Goal: Task Accomplishment & Management: Manage account settings

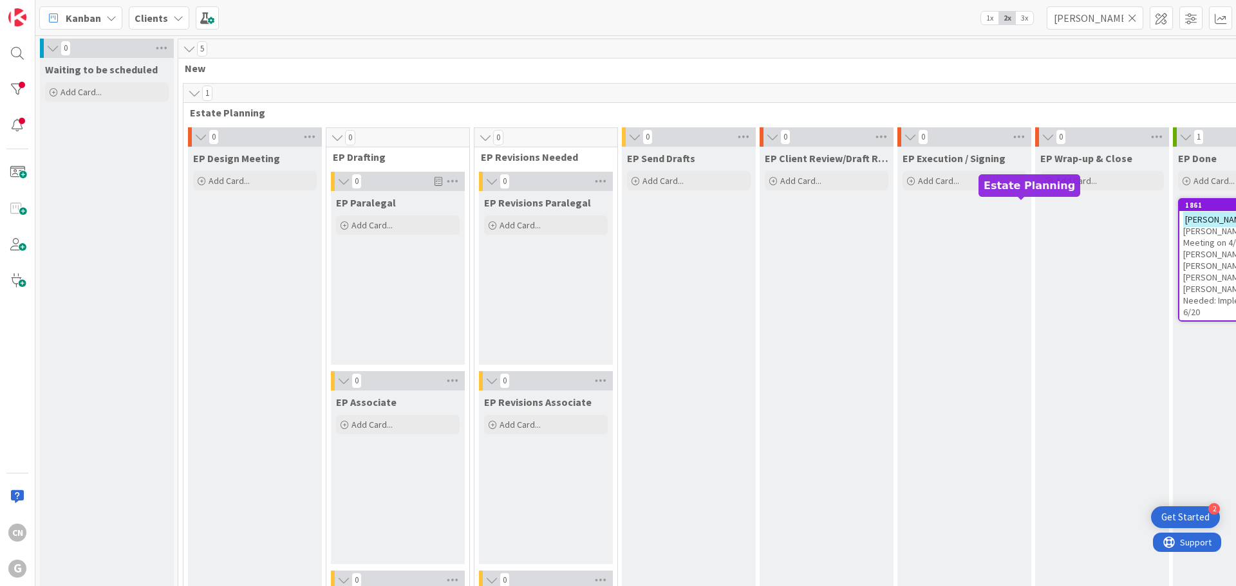
scroll to position [0, 221]
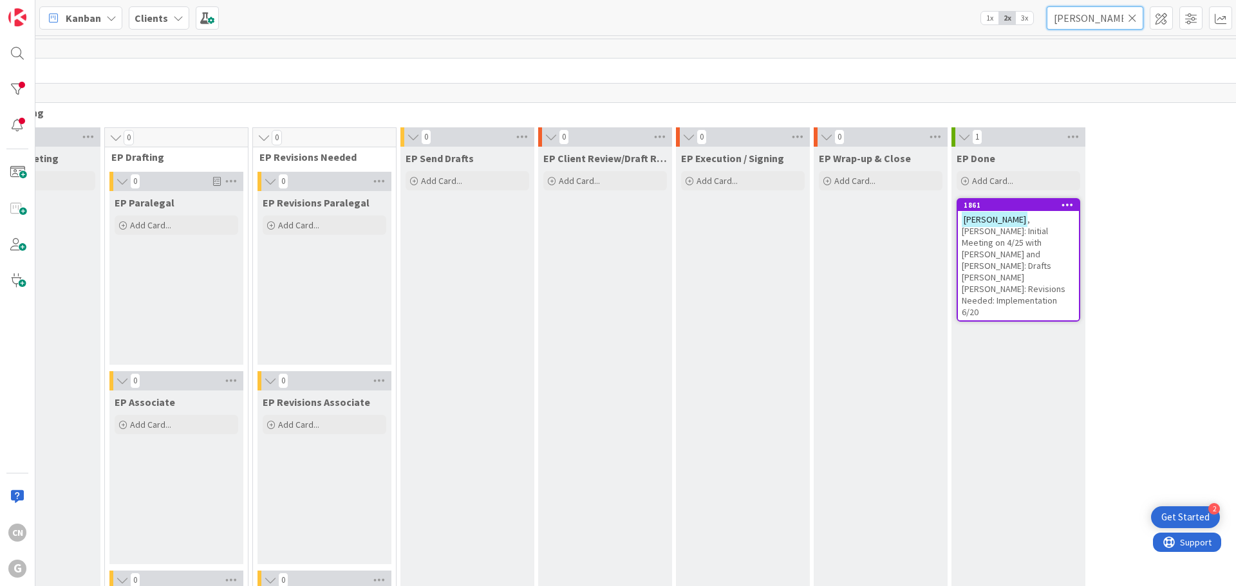
drag, startPoint x: 1096, startPoint y: 20, endPoint x: 947, endPoint y: 22, distance: 149.3
click at [952, 30] on div "Kanban Clients 1x 2x 3x [PERSON_NAME]" at bounding box center [635, 17] width 1200 height 35
type input "[PERSON_NAME]"
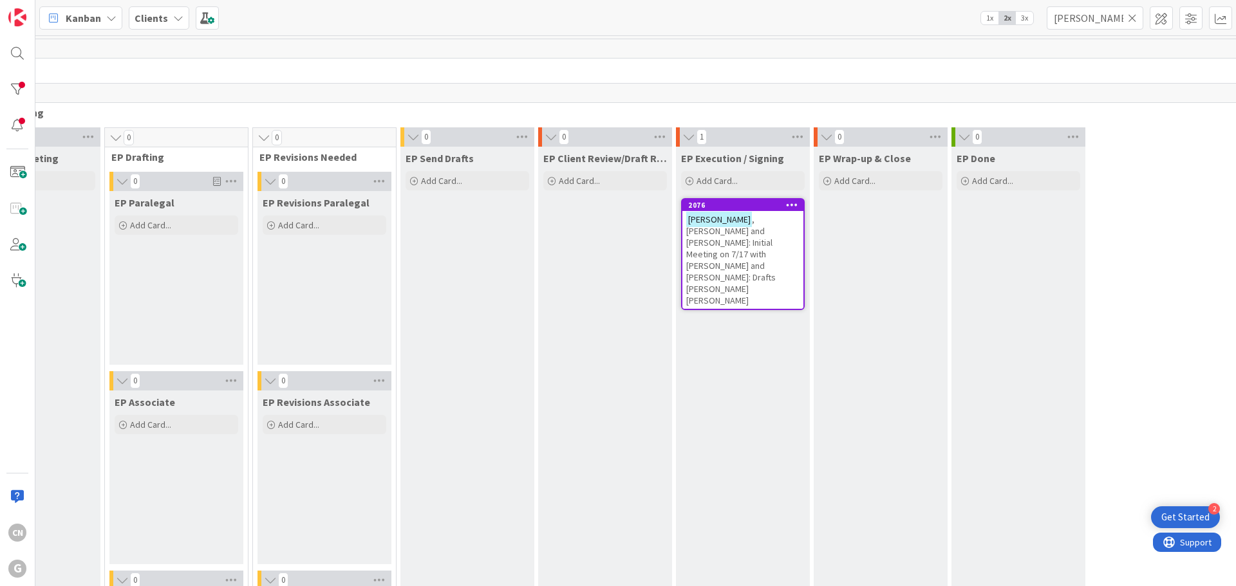
click at [745, 236] on span ", [PERSON_NAME] and [PERSON_NAME]: Initial Meeting on 7/17 with [PERSON_NAME] a…" at bounding box center [730, 260] width 89 height 93
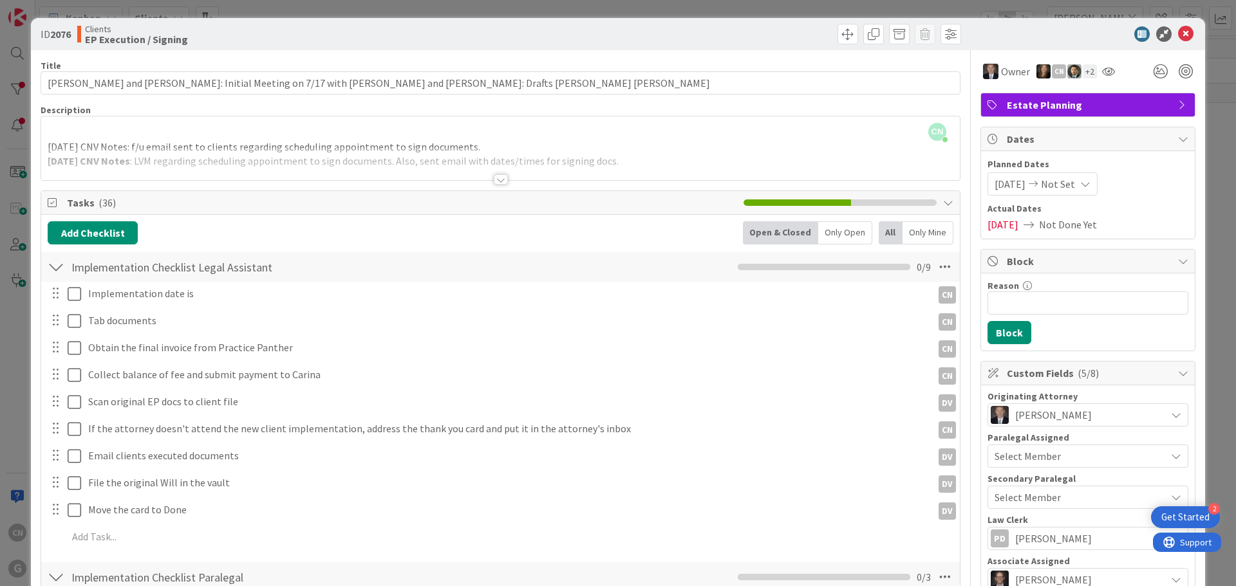
click at [494, 181] on div at bounding box center [501, 179] width 14 height 10
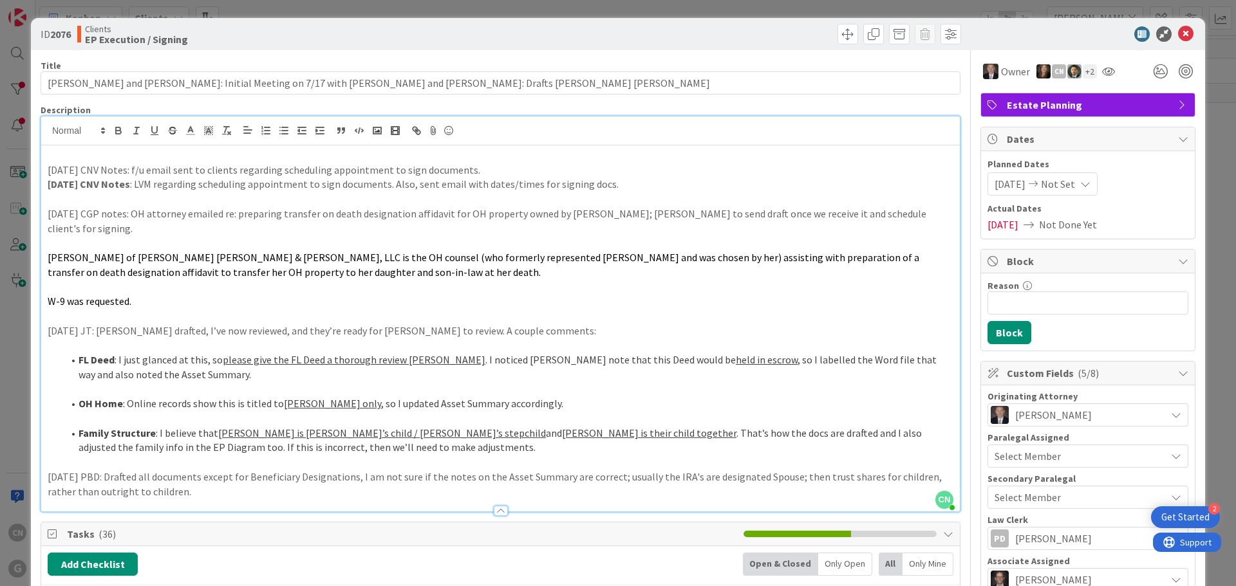
drag, startPoint x: 309, startPoint y: 480, endPoint x: 21, endPoint y: 456, distance: 289.3
click at [21, 456] on div "ID 2076 Clients EP Execution / Signing Title 96 / 128 [PERSON_NAME] and [PERSON…" at bounding box center [618, 293] width 1236 height 586
drag, startPoint x: 47, startPoint y: 169, endPoint x: 118, endPoint y: 174, distance: 71.6
click at [123, 171] on p "[DATE] CNV Notes: f/u email sent to clients regarding scheduling appointment to…" at bounding box center [501, 170] width 906 height 15
click at [117, 133] on icon "button" at bounding box center [119, 131] width 12 height 12
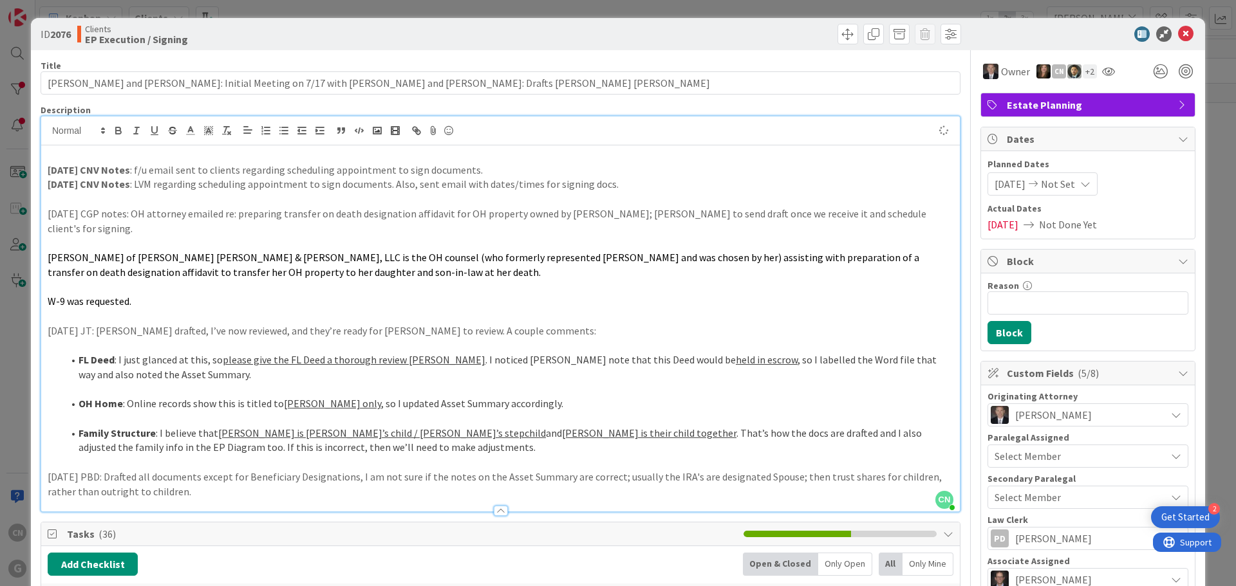
click at [142, 190] on p "[DATE] CNV Notes : LVM regarding scheduling appointment to sign documents. Also…" at bounding box center [501, 184] width 906 height 15
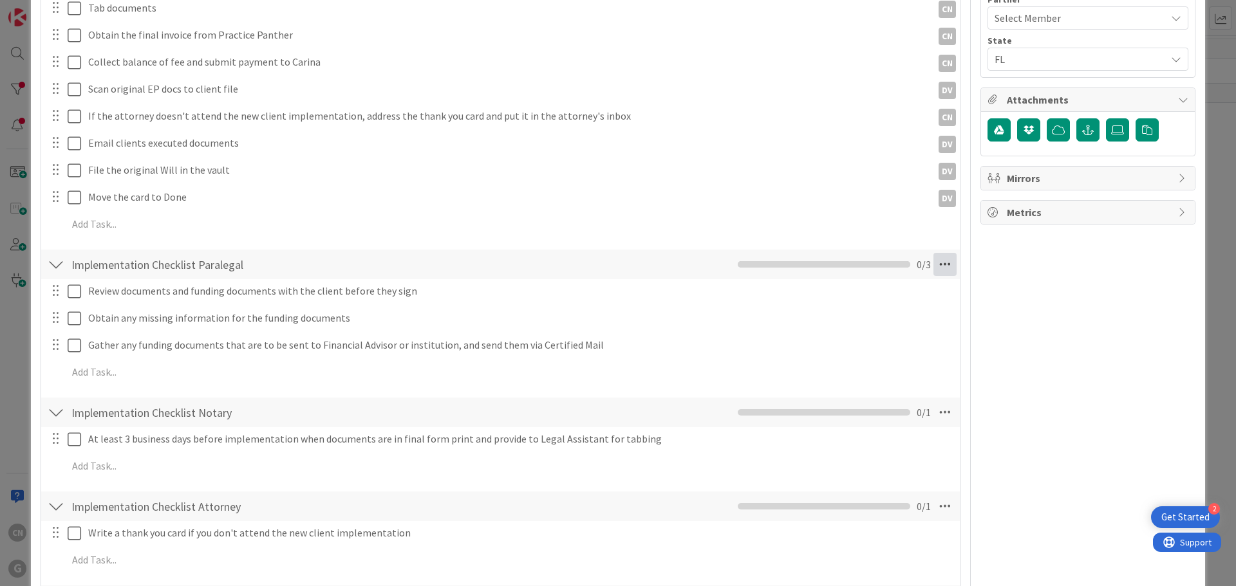
scroll to position [644, 0]
click at [933, 254] on icon at bounding box center [944, 265] width 23 height 23
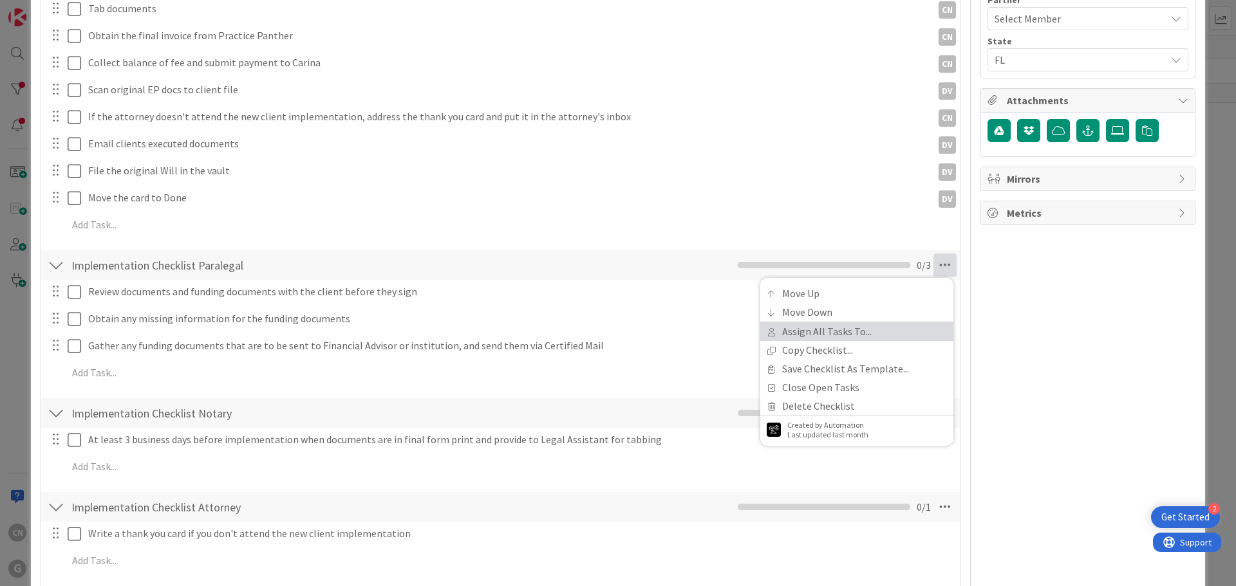
click at [821, 322] on link "Assign All Tasks To..." at bounding box center [856, 331] width 193 height 19
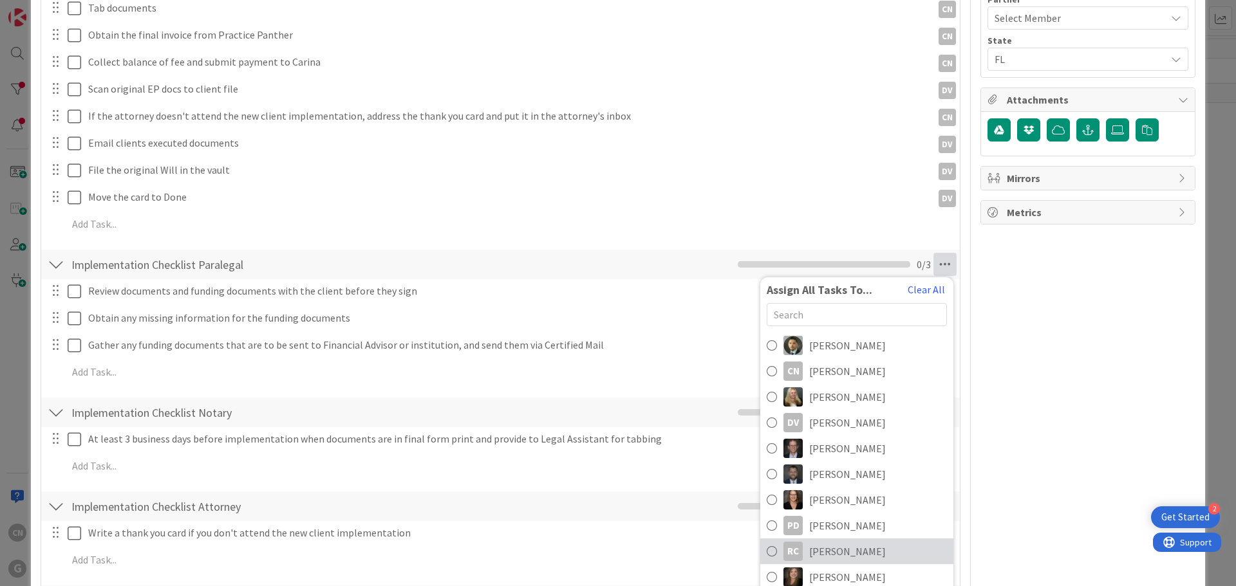
scroll to position [645, 0]
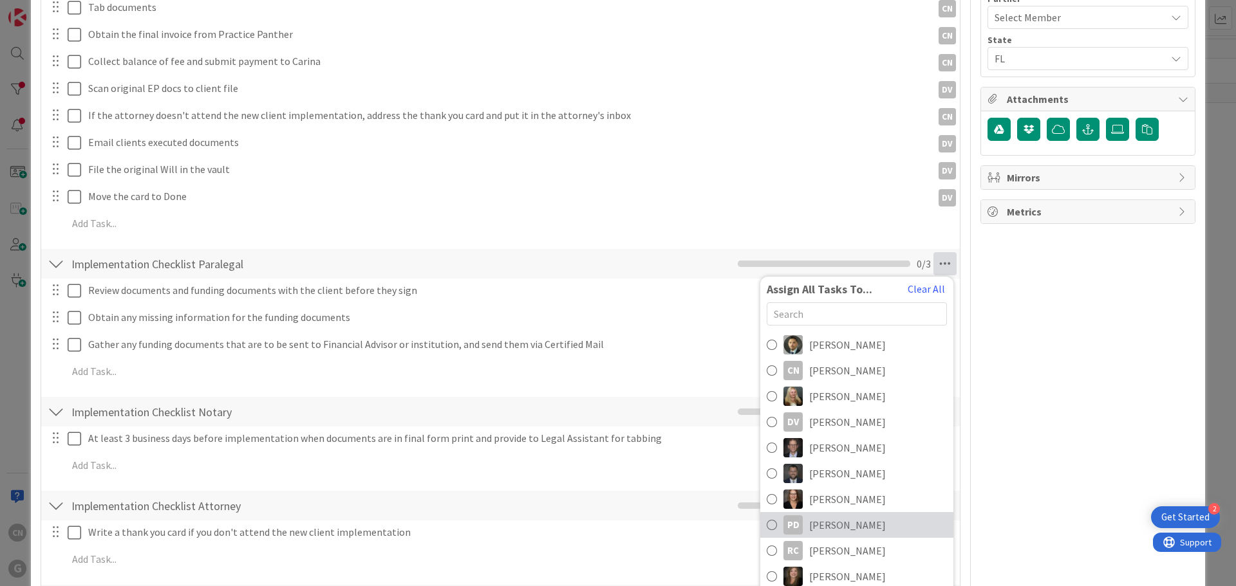
click at [835, 517] on span "[PERSON_NAME]" at bounding box center [847, 524] width 77 height 15
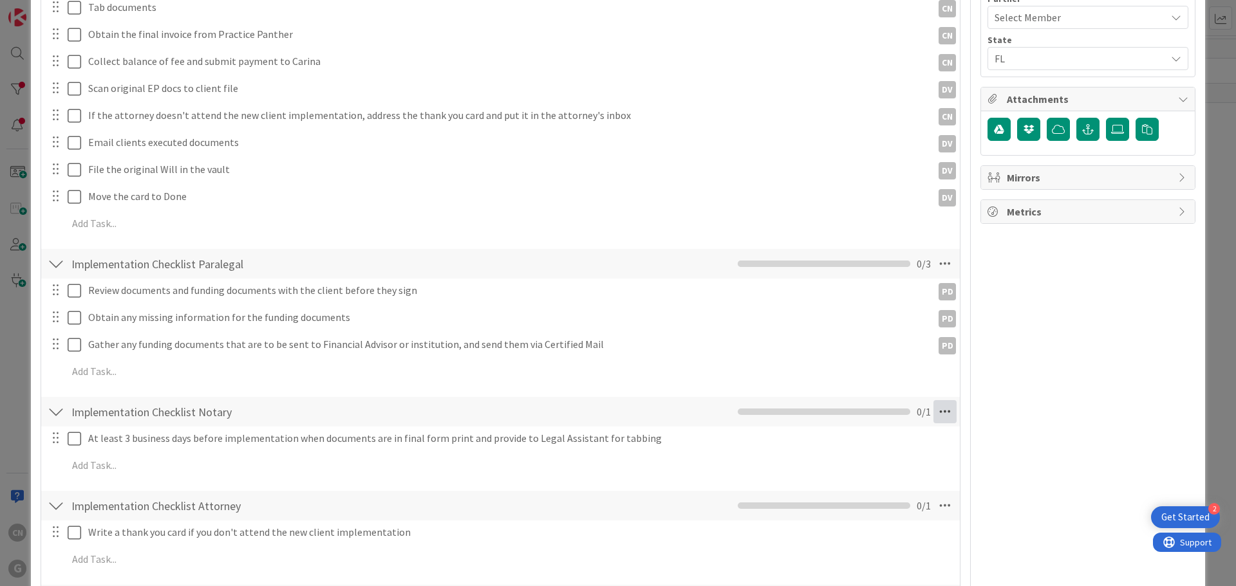
click at [935, 400] on icon at bounding box center [944, 411] width 23 height 23
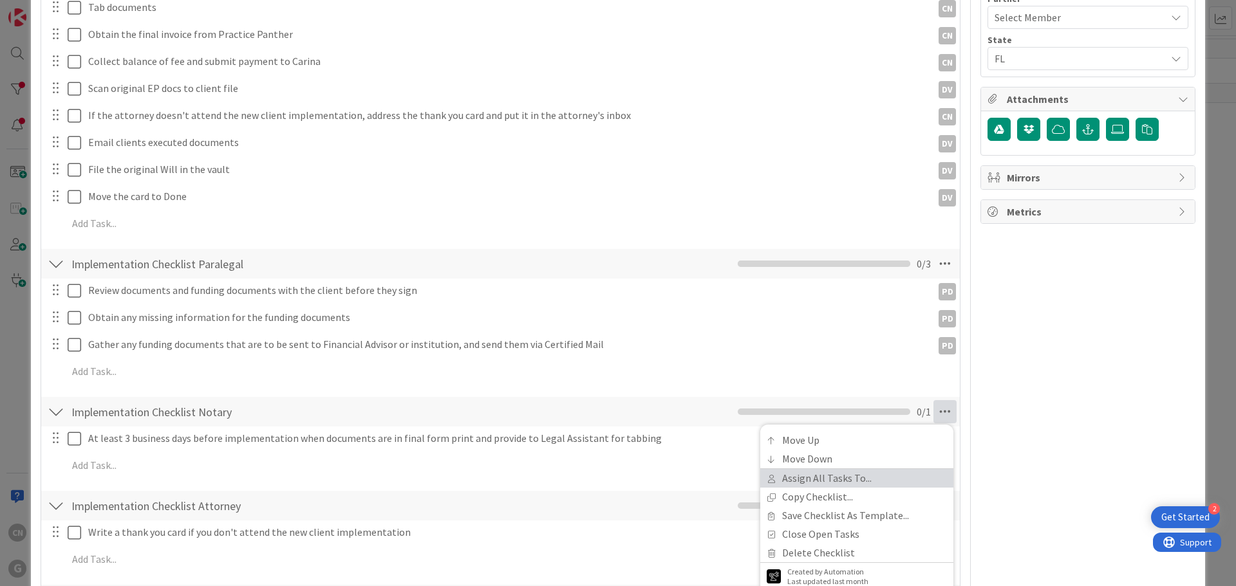
click at [835, 469] on link "Assign All Tasks To..." at bounding box center [856, 478] width 193 height 19
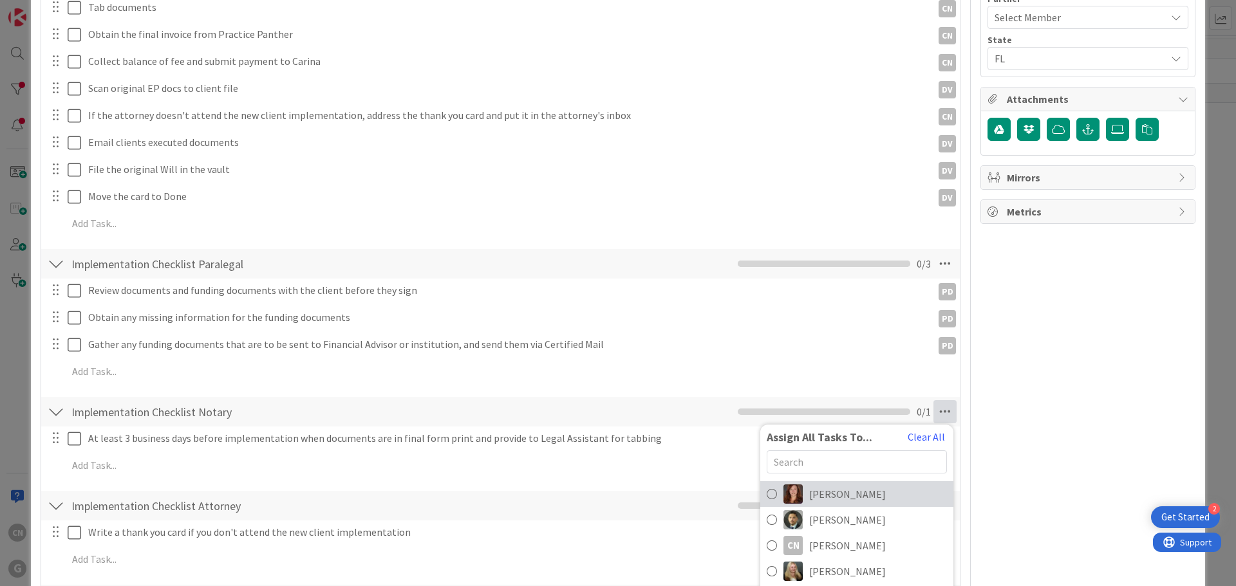
scroll to position [103, 0]
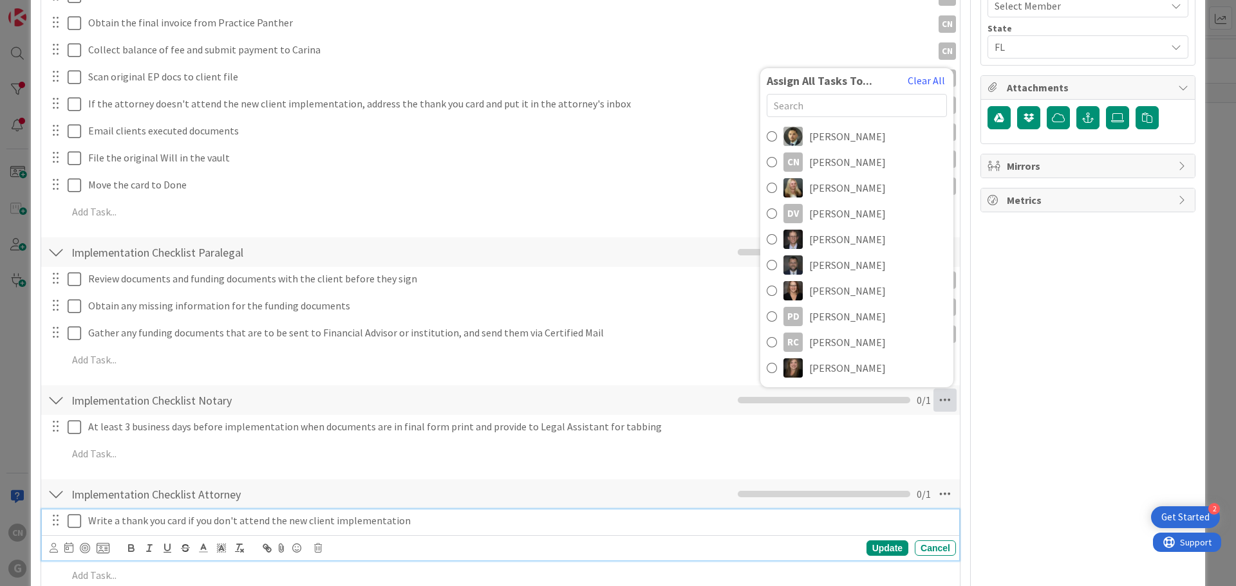
click at [848, 514] on p "Write a thank you card if you don't attend the new client implementation" at bounding box center [519, 521] width 862 height 15
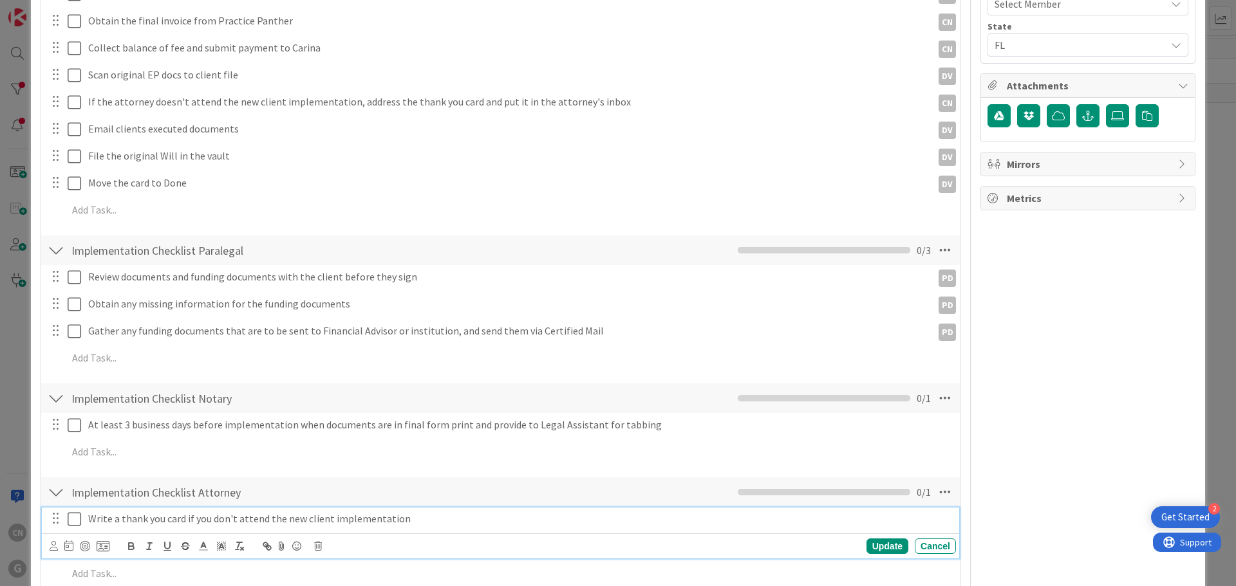
scroll to position [659, 0]
click at [933, 386] on icon at bounding box center [944, 397] width 23 height 23
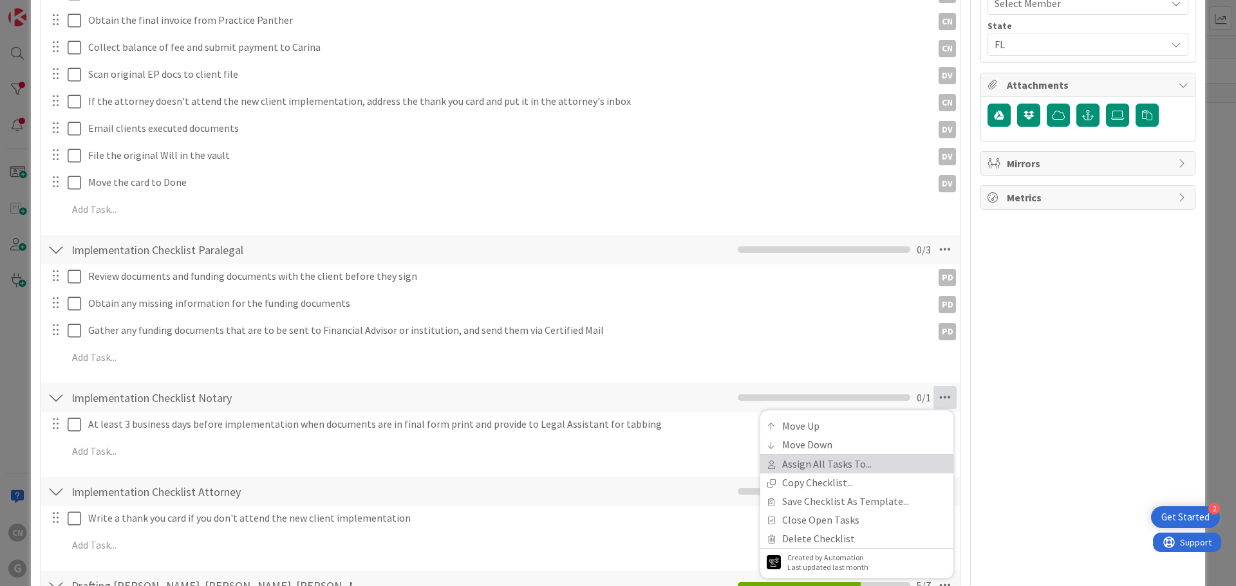
click at [810, 456] on link "Assign All Tasks To..." at bounding box center [856, 464] width 193 height 19
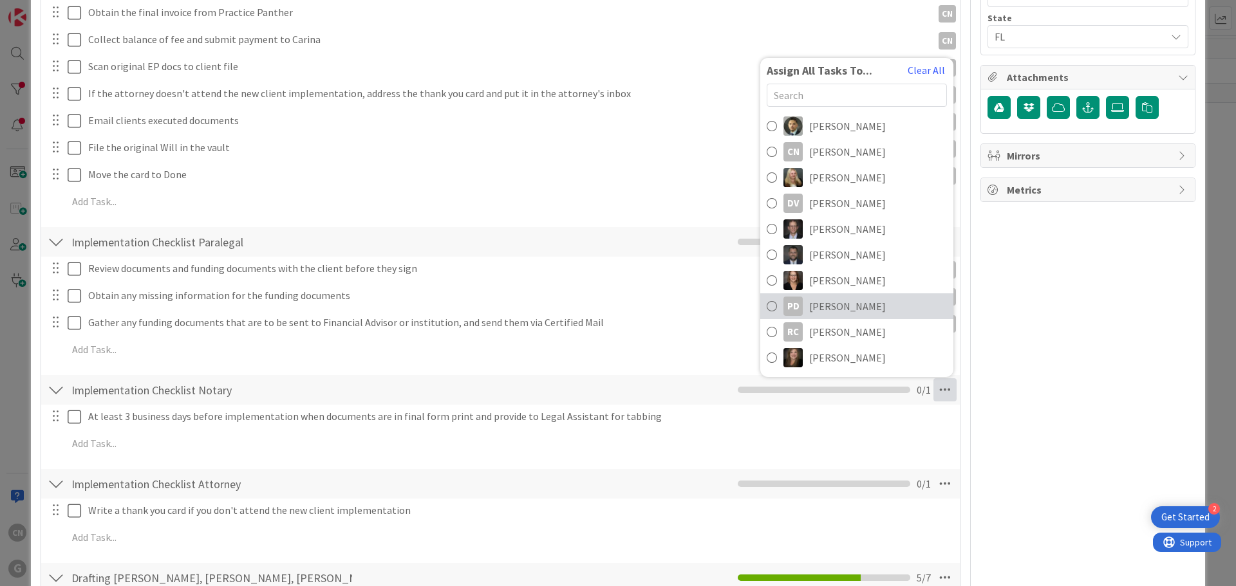
scroll to position [667, 0]
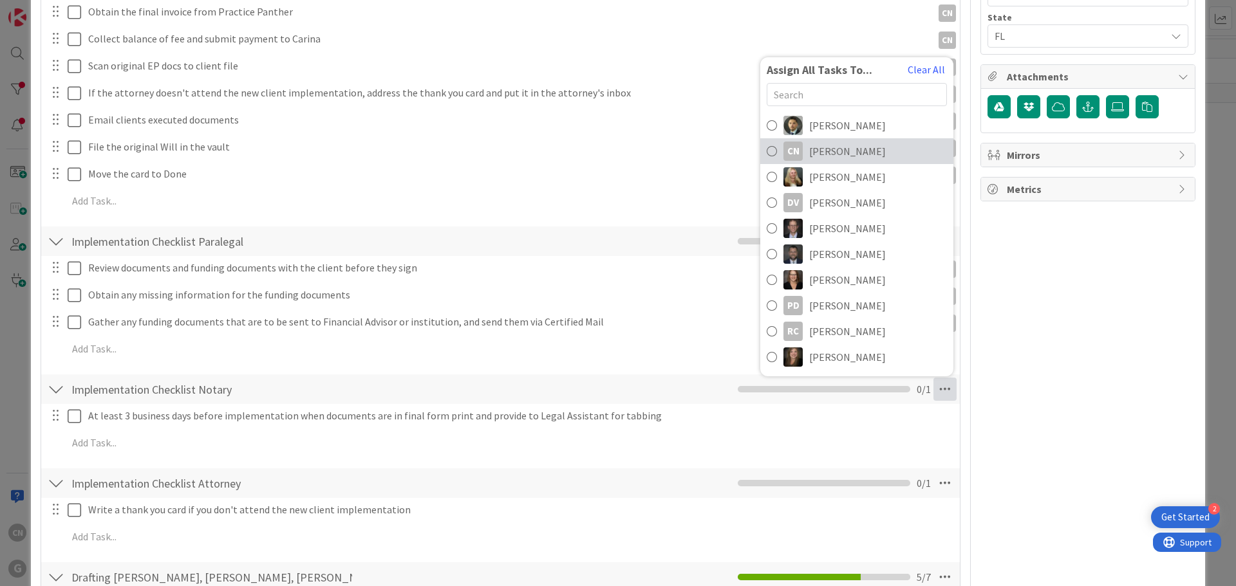
click at [837, 144] on span "[PERSON_NAME]" at bounding box center [847, 151] width 77 height 15
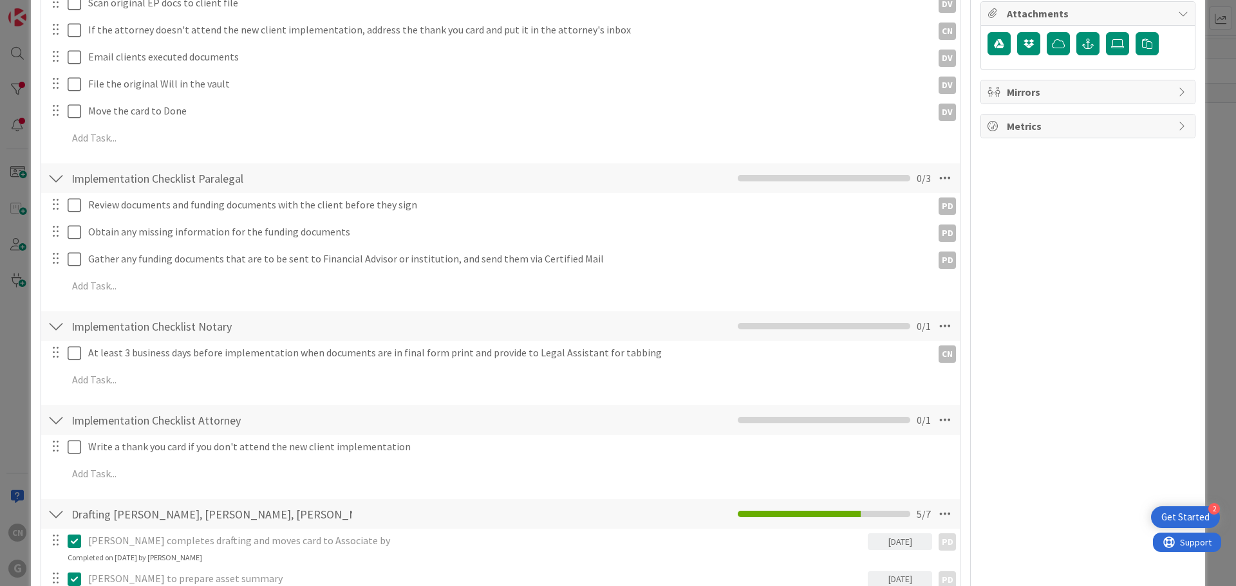
scroll to position [731, 0]
click at [935, 408] on icon at bounding box center [944, 419] width 23 height 23
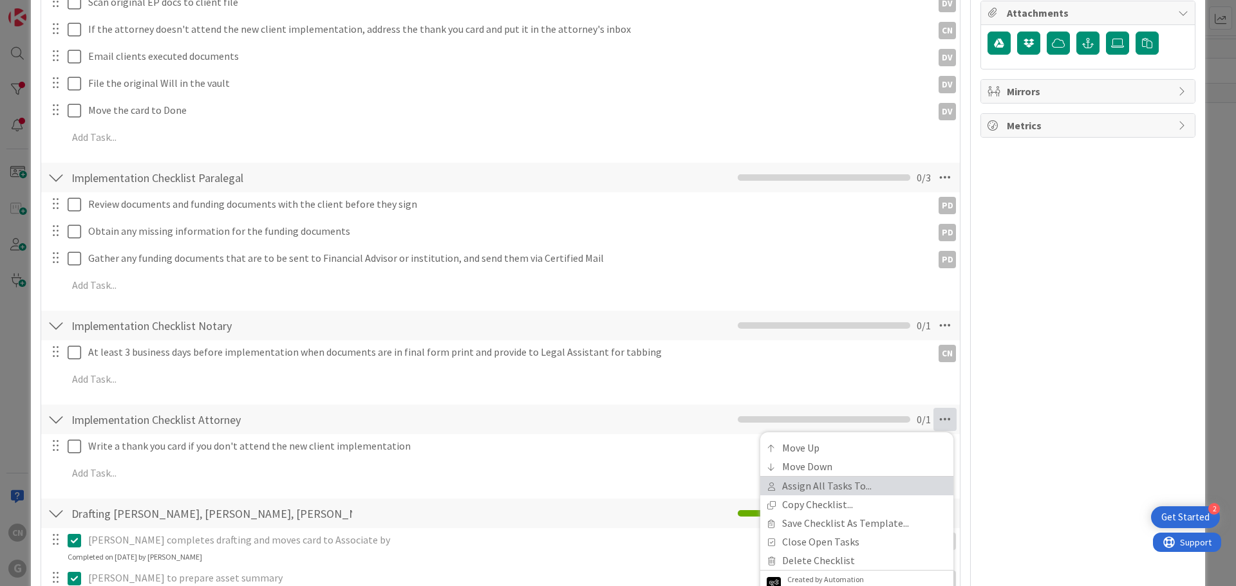
click at [832, 477] on link "Assign All Tasks To..." at bounding box center [856, 486] width 193 height 19
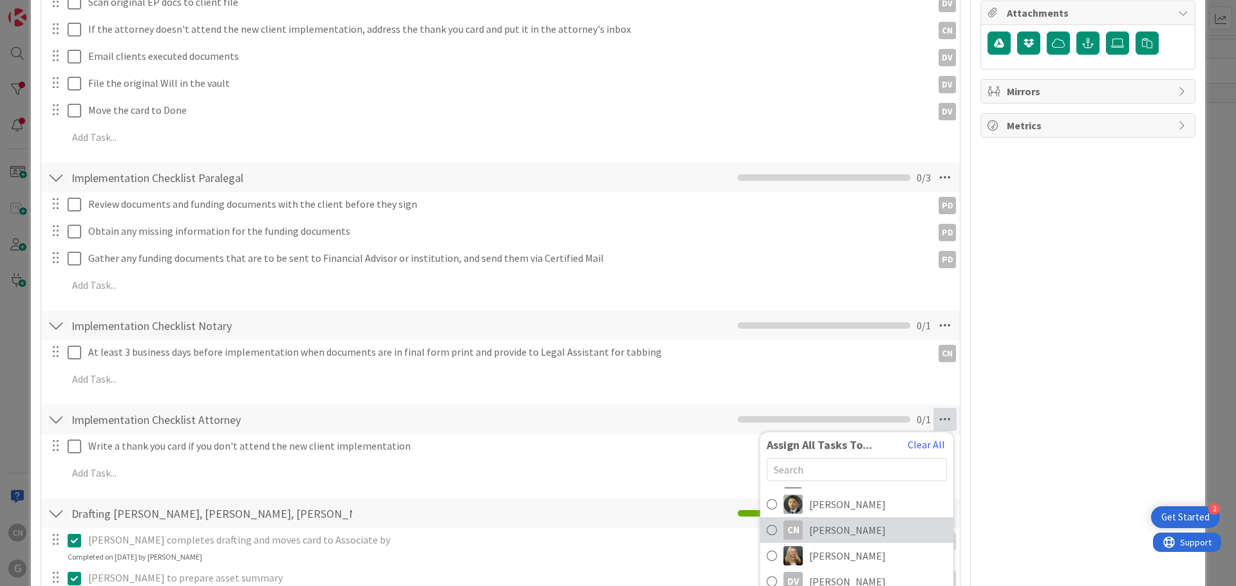
scroll to position [103, 0]
click at [853, 519] on span "[PERSON_NAME]" at bounding box center [847, 526] width 77 height 15
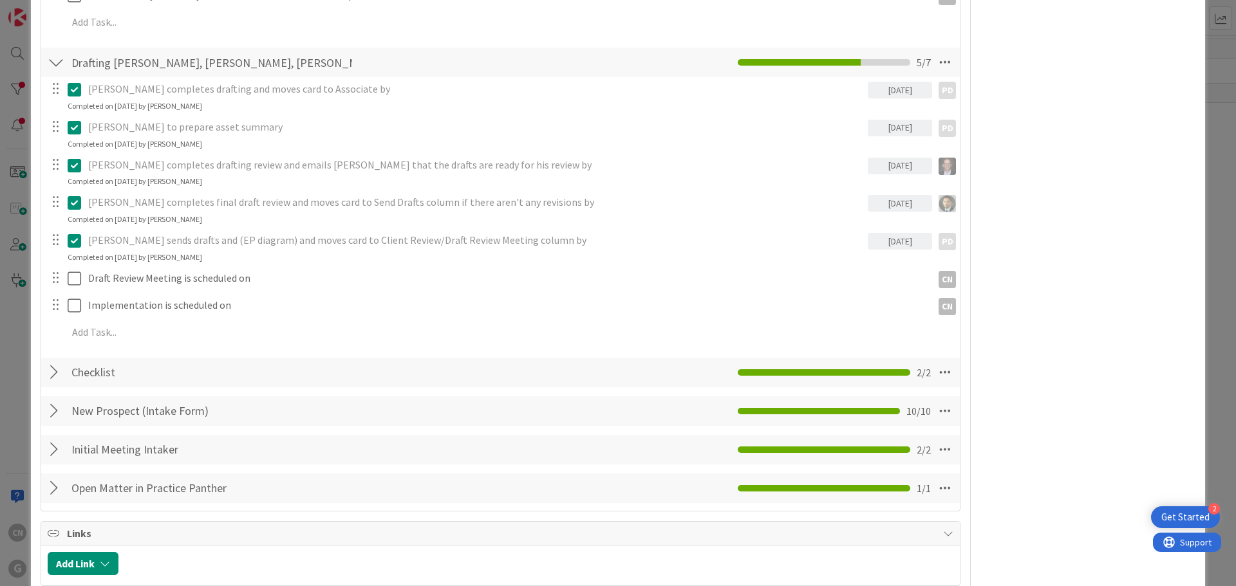
scroll to position [1183, 0]
click at [56, 360] on div at bounding box center [56, 371] width 17 height 23
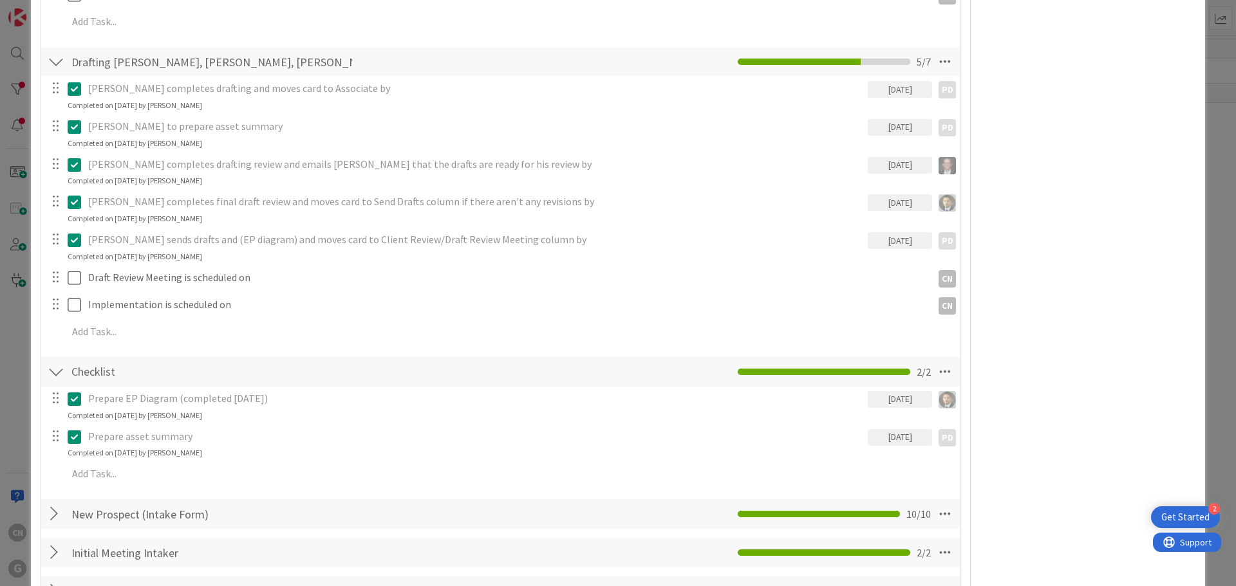
click at [55, 360] on div at bounding box center [56, 371] width 17 height 23
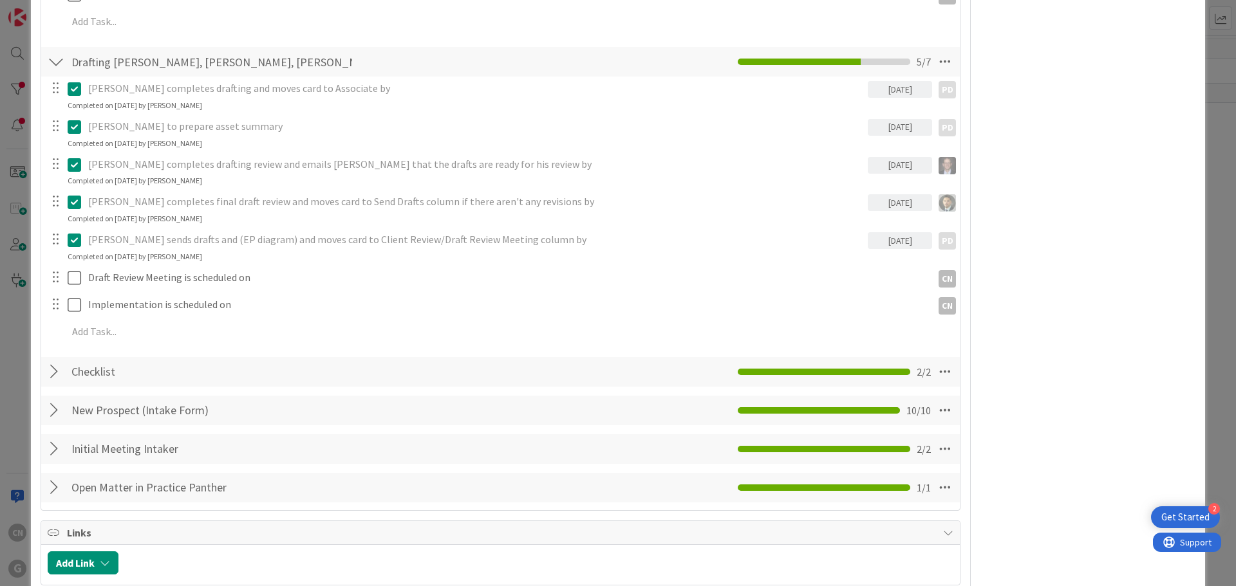
click at [53, 399] on div at bounding box center [56, 410] width 17 height 23
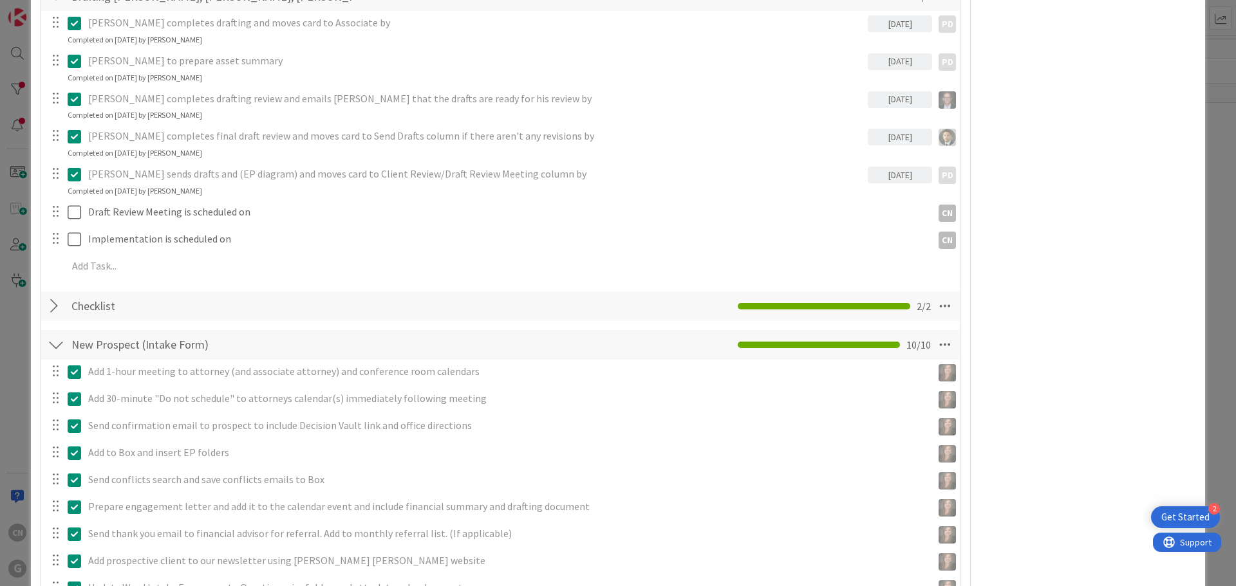
click at [53, 333] on div at bounding box center [56, 344] width 17 height 23
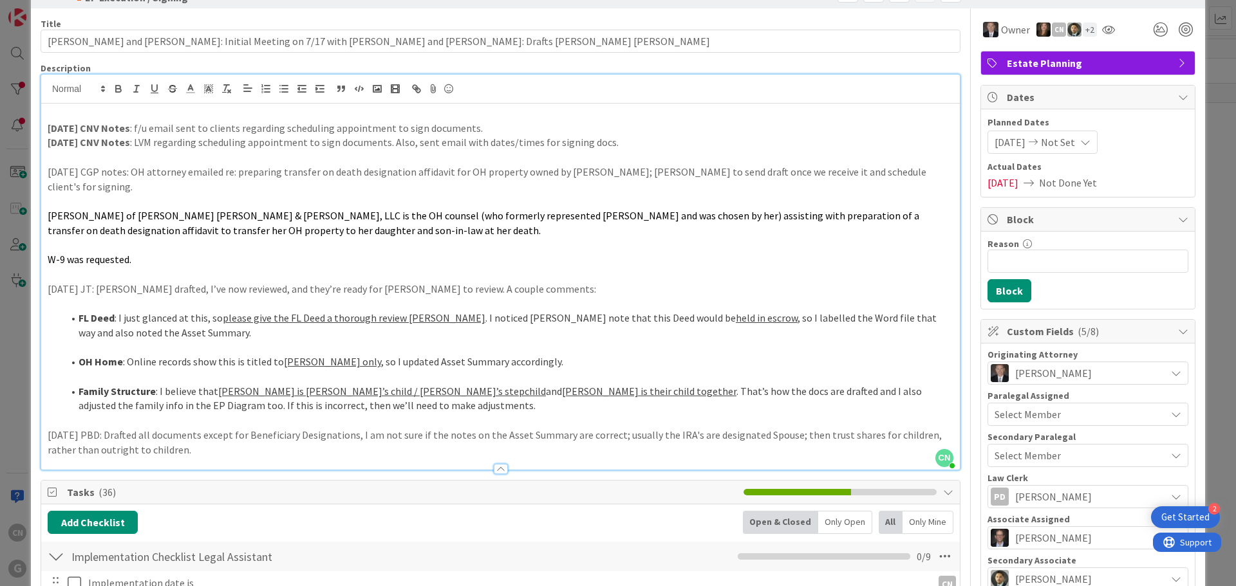
scroll to position [0, 0]
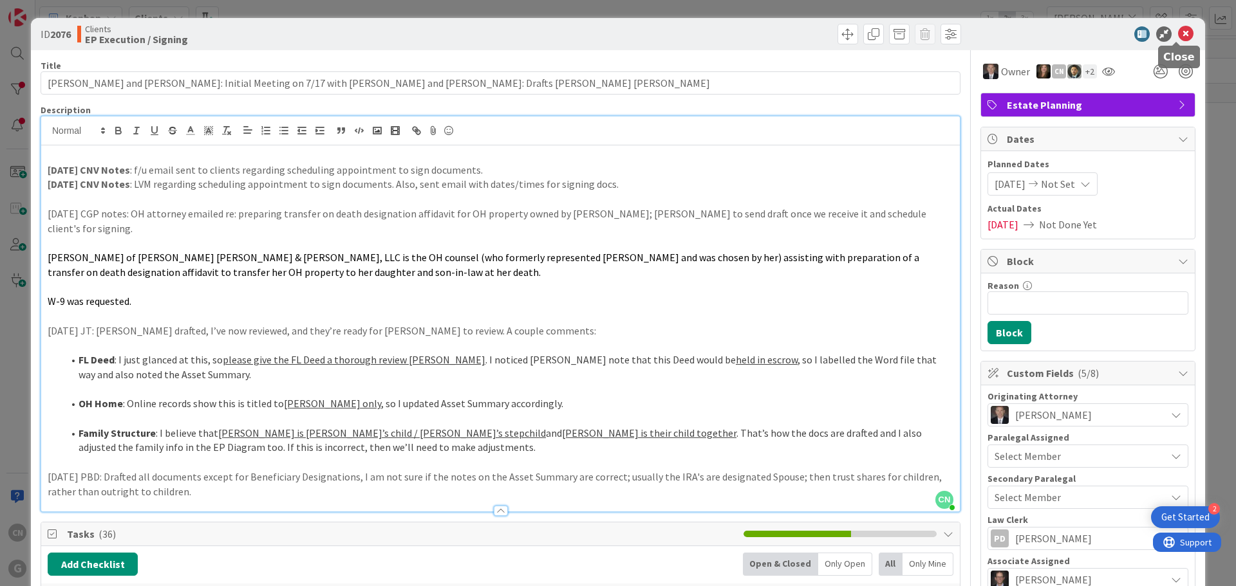
click at [1179, 34] on icon at bounding box center [1185, 33] width 15 height 15
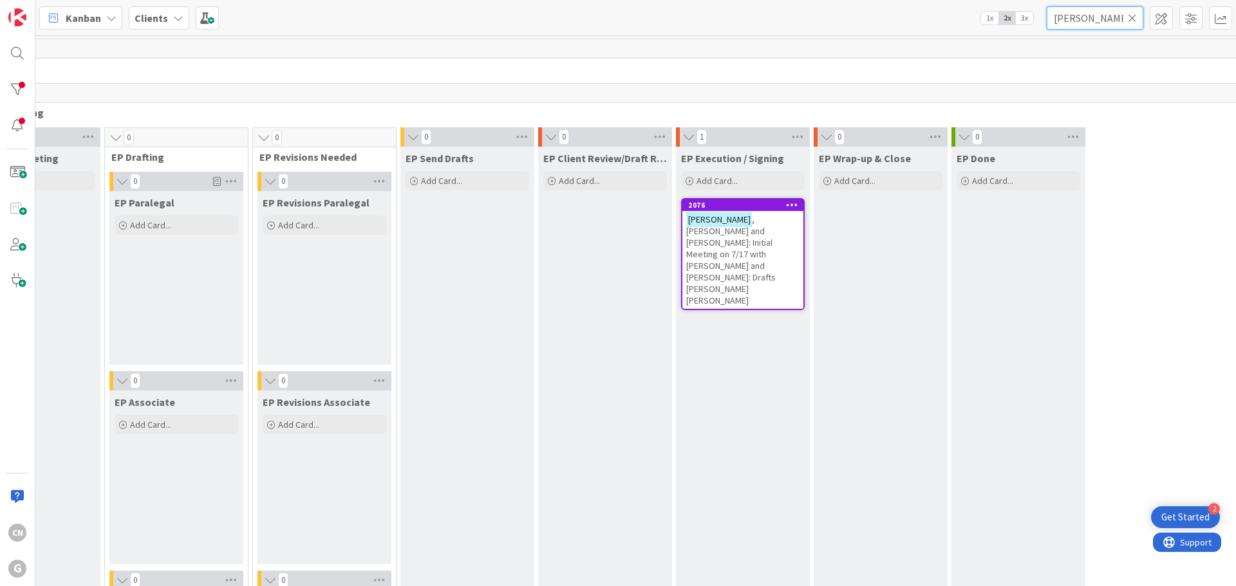
click at [1092, 18] on input "[PERSON_NAME]" at bounding box center [1095, 17] width 97 height 23
